Goal: Information Seeking & Learning: Find specific page/section

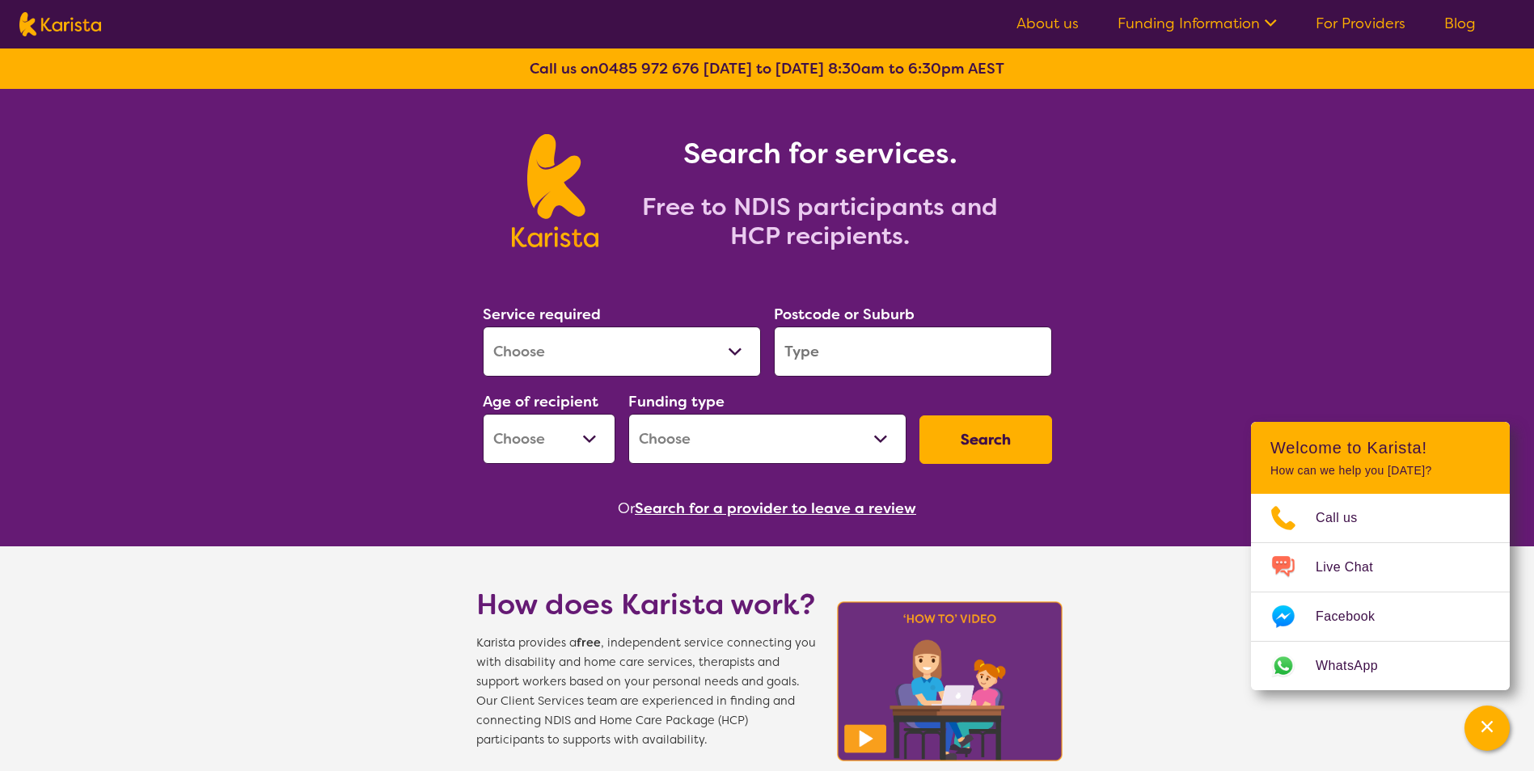
click at [600, 350] on select "Allied Health Assistant Assessment ([MEDICAL_DATA] or [MEDICAL_DATA]) Behaviour…" at bounding box center [622, 352] width 278 height 50
select select "NDIS Support Coordination"
click at [483, 327] on select "Allied Health Assistant Assessment ([MEDICAL_DATA] or [MEDICAL_DATA]) Behaviour…" at bounding box center [622, 352] width 278 height 50
click at [851, 346] on input "search" at bounding box center [913, 352] width 278 height 50
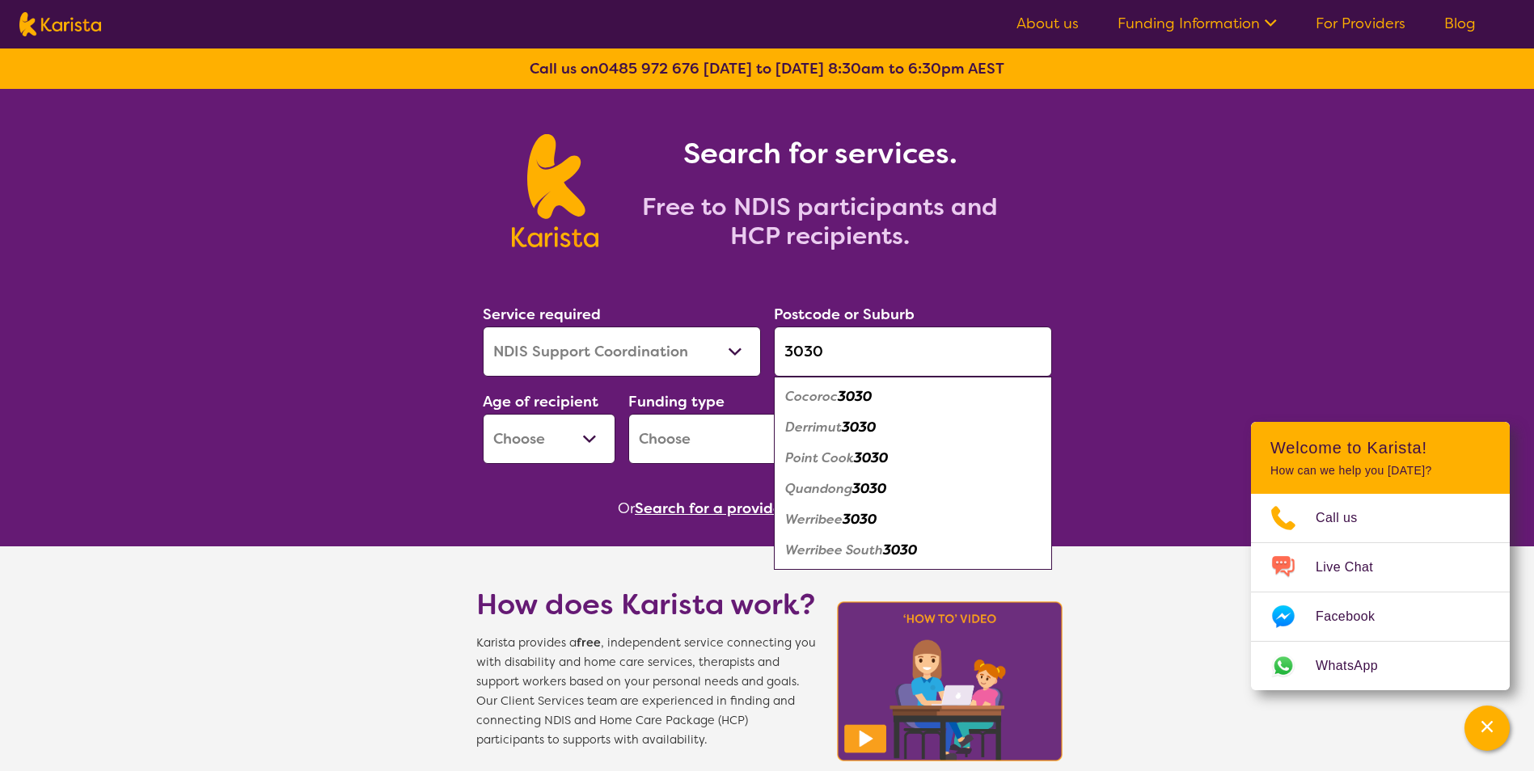
type input "3030"
click at [854, 513] on em "3030" at bounding box center [859, 519] width 34 height 17
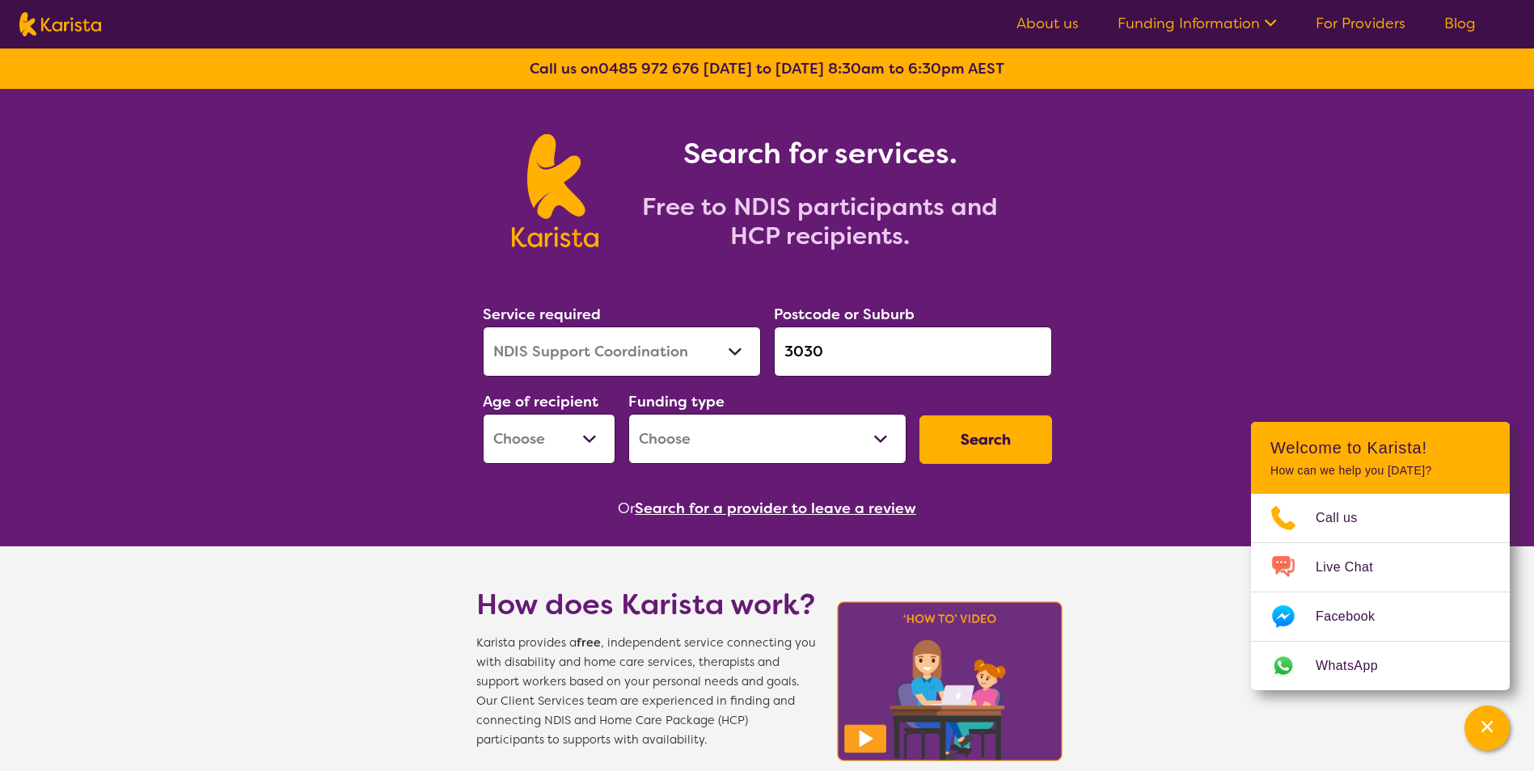
click at [556, 435] on select "Early Childhood - 0 to 9 Child - 10 to 11 Adolescent - 12 to 17 Adult - 18 to 6…" at bounding box center [549, 439] width 133 height 50
select select "AD"
click at [483, 414] on select "Early Childhood - 0 to 9 Child - 10 to 11 Adolescent - 12 to 17 Adult - 18 to 6…" at bounding box center [549, 439] width 133 height 50
click at [712, 432] on select "Home Care Package (HCP) National Disability Insurance Scheme (NDIS) I don't know" at bounding box center [767, 439] width 278 height 50
select select "NDIS"
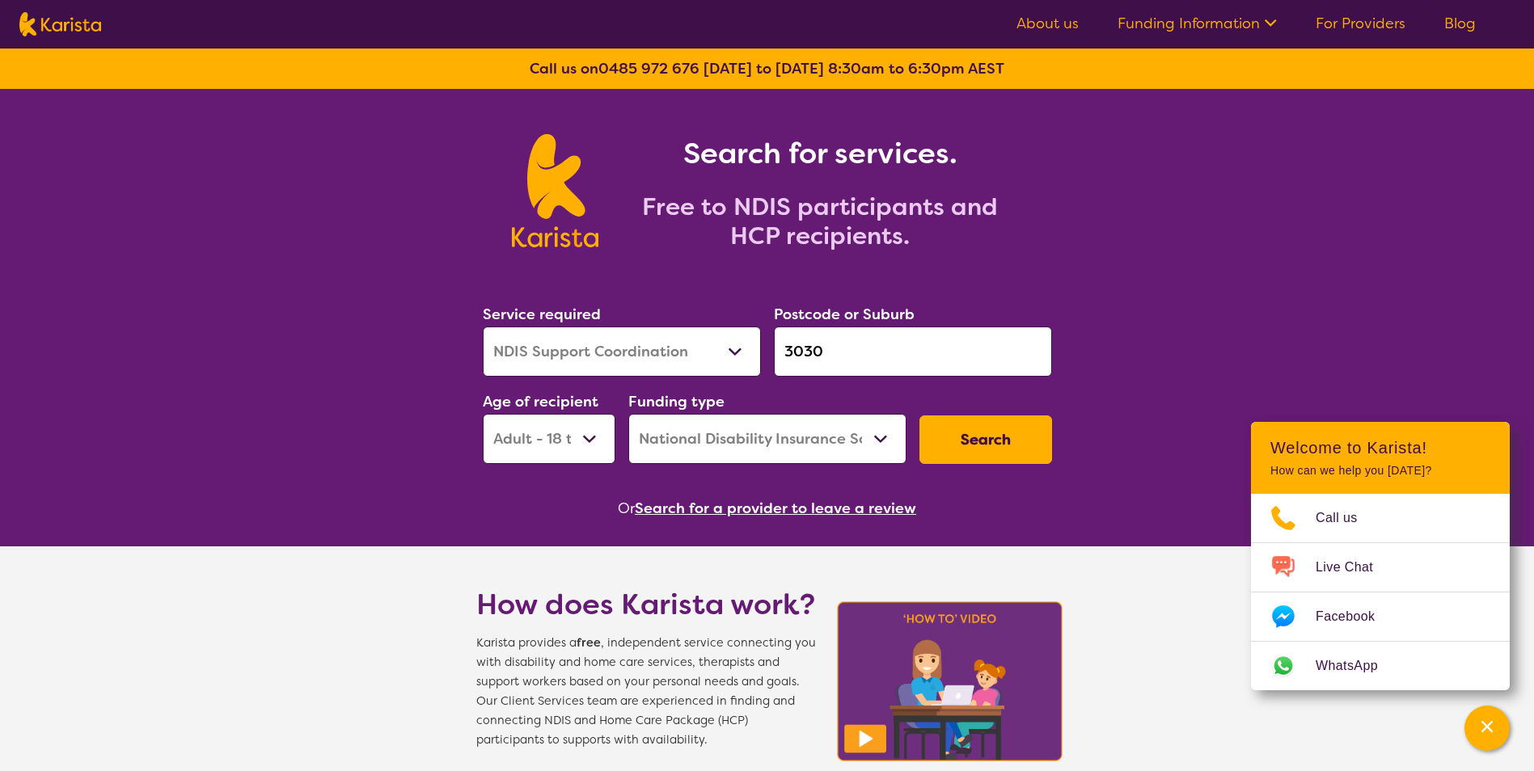
click at [628, 414] on select "Home Care Package (HCP) National Disability Insurance Scheme (NDIS) I don't know" at bounding box center [767, 439] width 278 height 50
click at [1011, 438] on button "Search" at bounding box center [985, 440] width 133 height 49
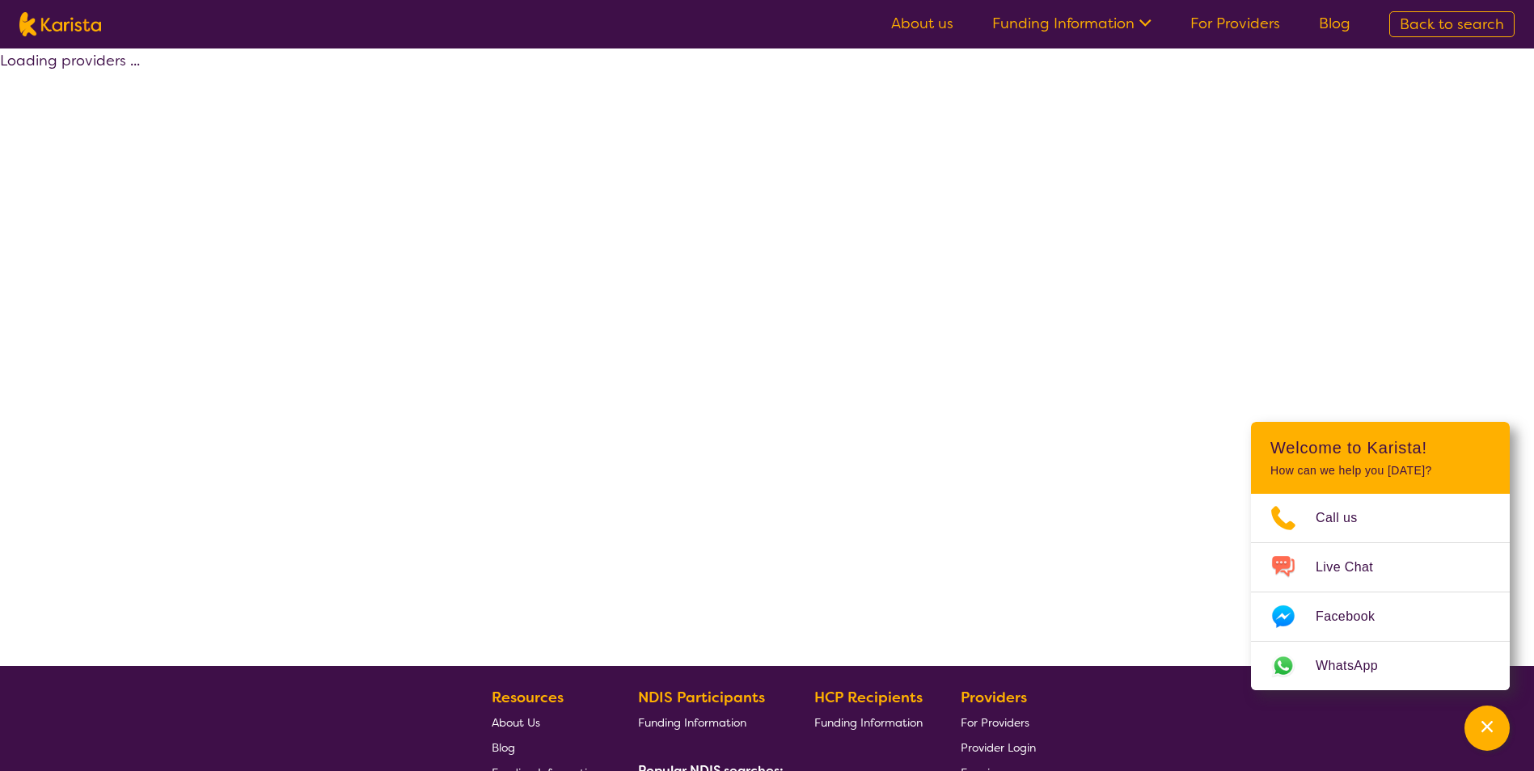
select select "by_score"
